Goal: Task Accomplishment & Management: Manage account settings

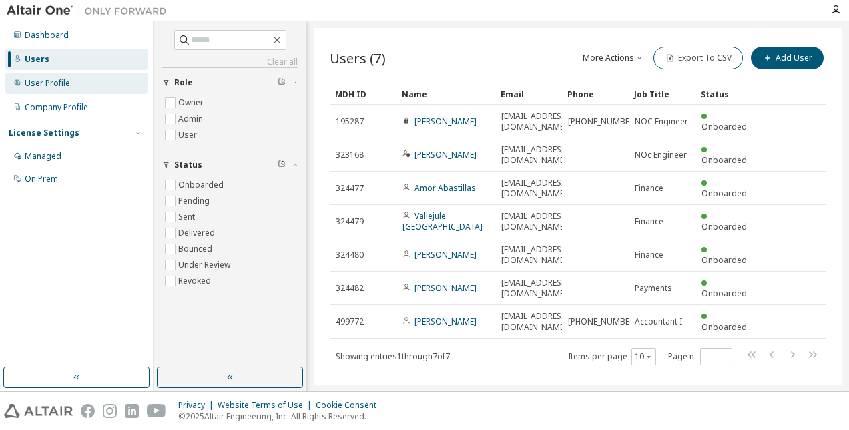
click at [41, 78] on div "User Profile" at bounding box center [47, 83] width 45 height 11
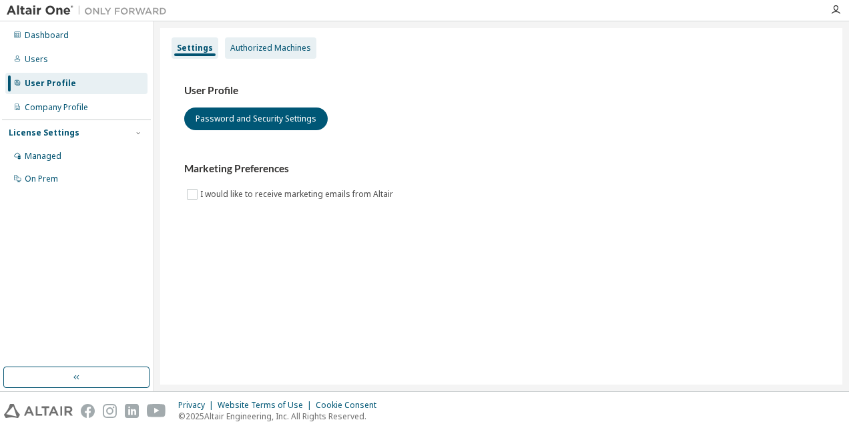
click at [270, 45] on div "Authorized Machines" at bounding box center [270, 48] width 81 height 11
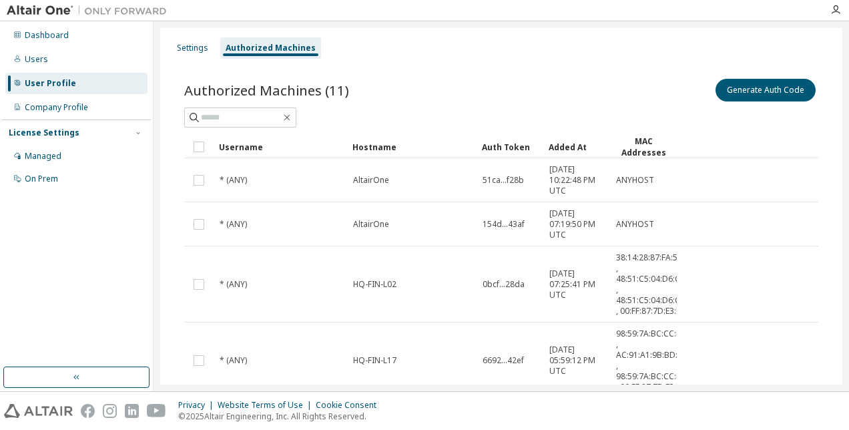
click at [749, 89] on button "Generate Auth Code" at bounding box center [766, 90] width 100 height 23
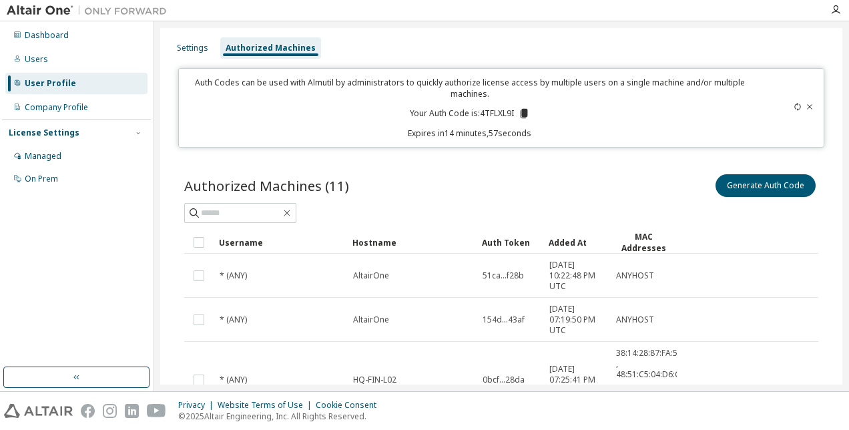
click at [520, 110] on icon at bounding box center [523, 113] width 7 height 9
click at [465, 174] on div "Authorized Machines (11) Generate Auth Code" at bounding box center [501, 186] width 634 height 28
click at [51, 156] on div "Managed" at bounding box center [43, 156] width 37 height 11
